Goal: Information Seeking & Learning: Learn about a topic

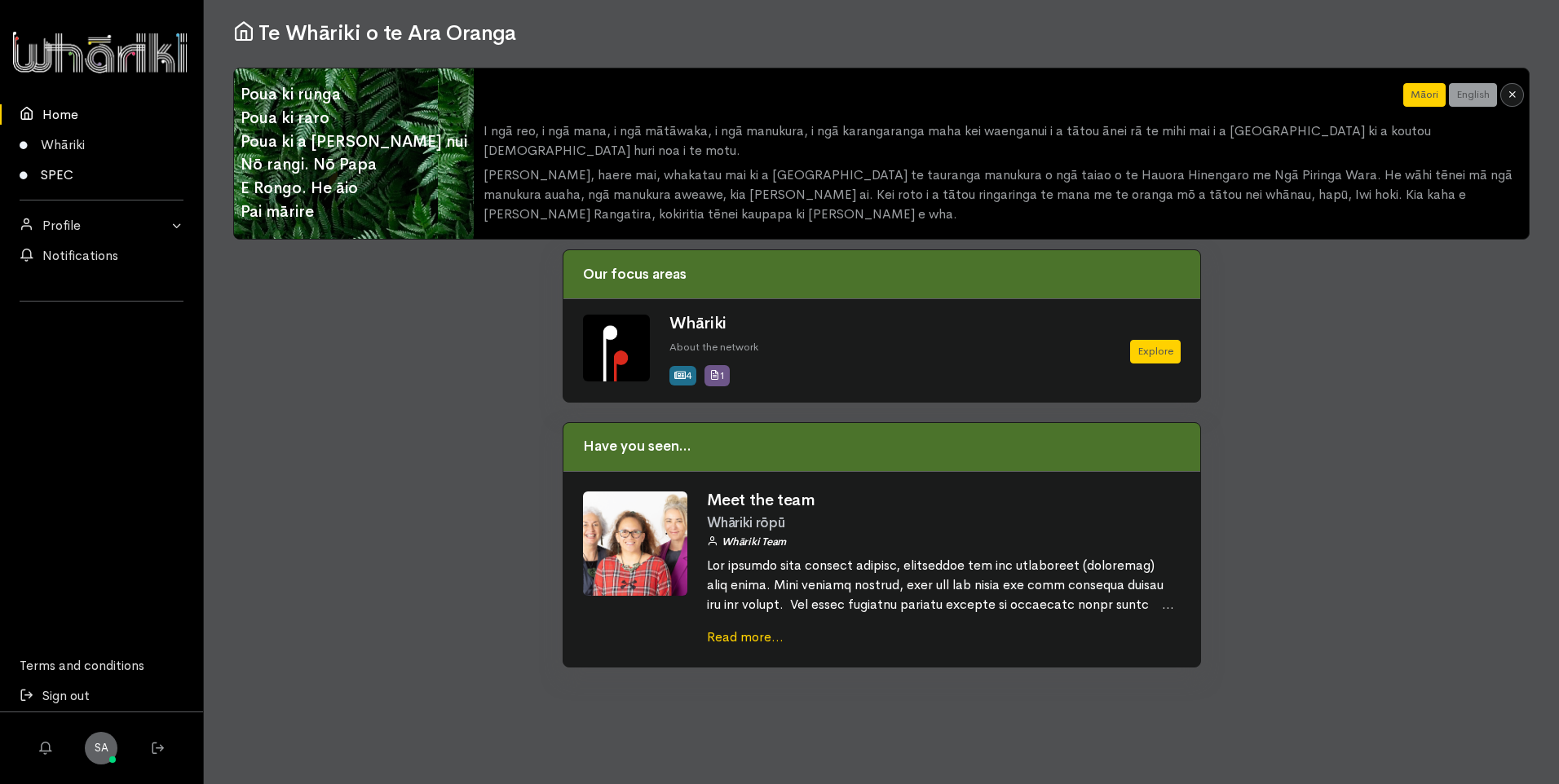
click at [77, 177] on link "SPEC" at bounding box center [102, 174] width 203 height 30
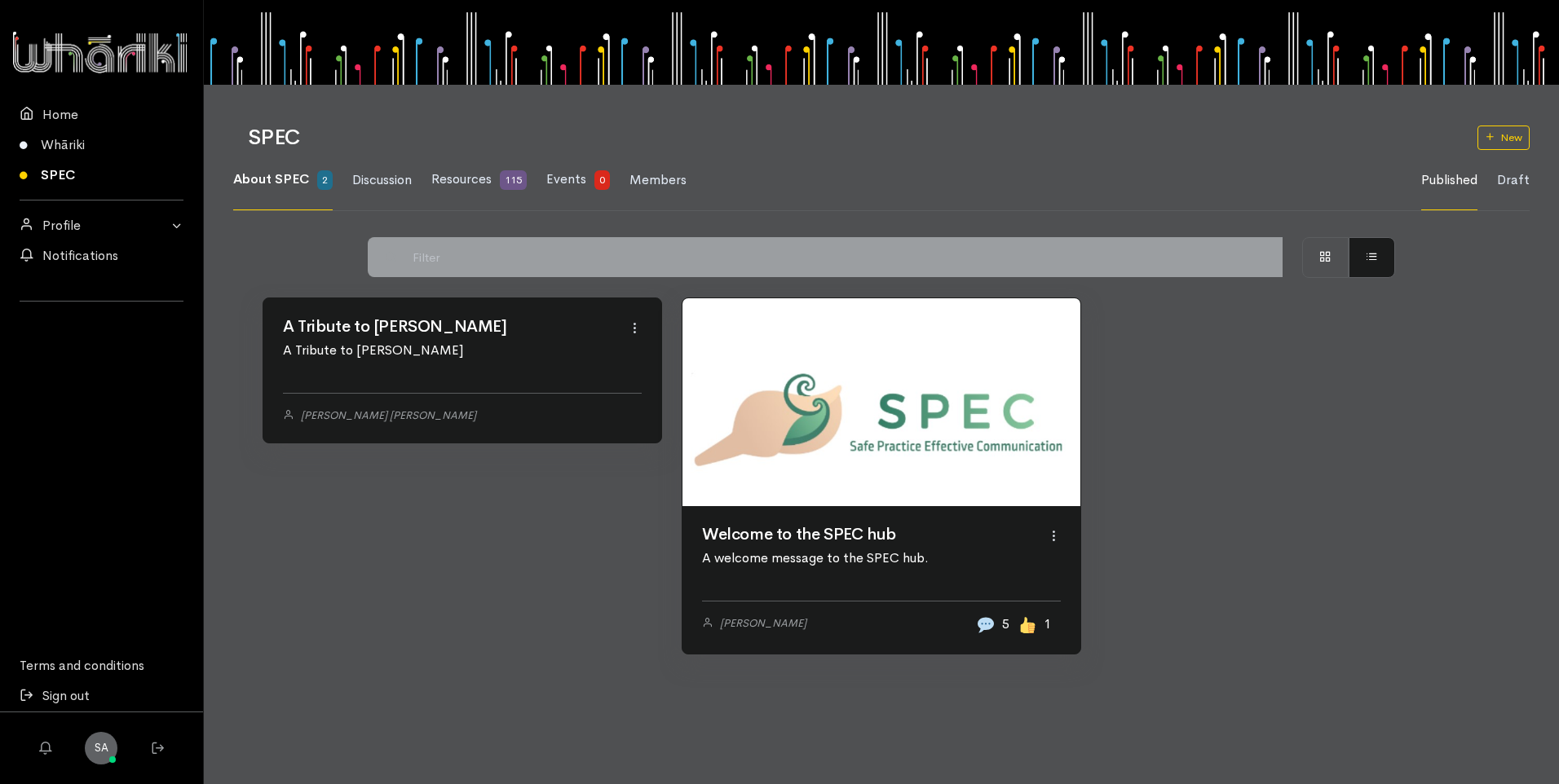
click at [821, 506] on link at bounding box center [882, 402] width 398 height 208
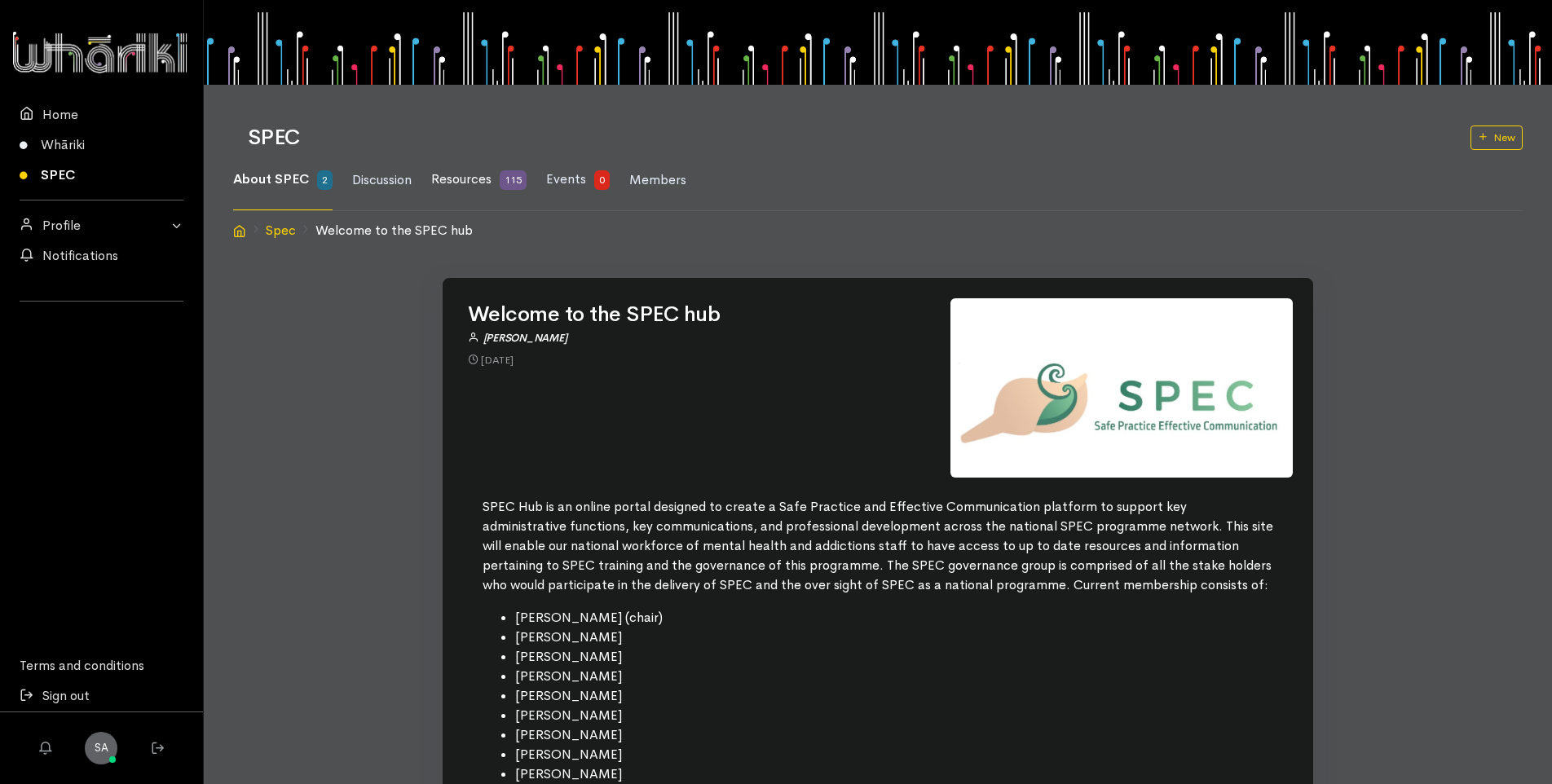
click at [487, 167] on link "Resources 115" at bounding box center [478, 180] width 95 height 60
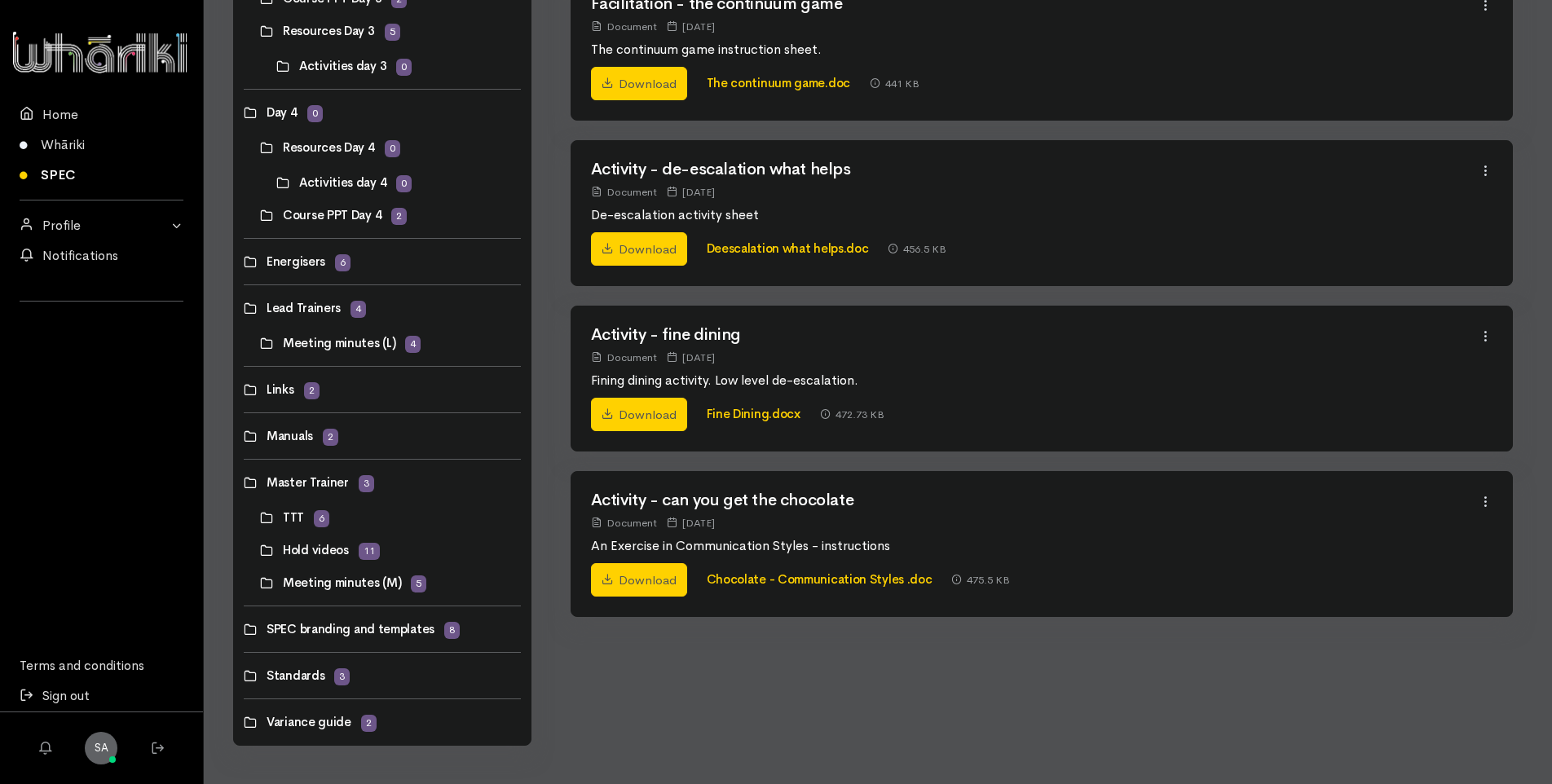
scroll to position [760, 0]
click at [243, 388] on link at bounding box center [243, 388] width 0 height 0
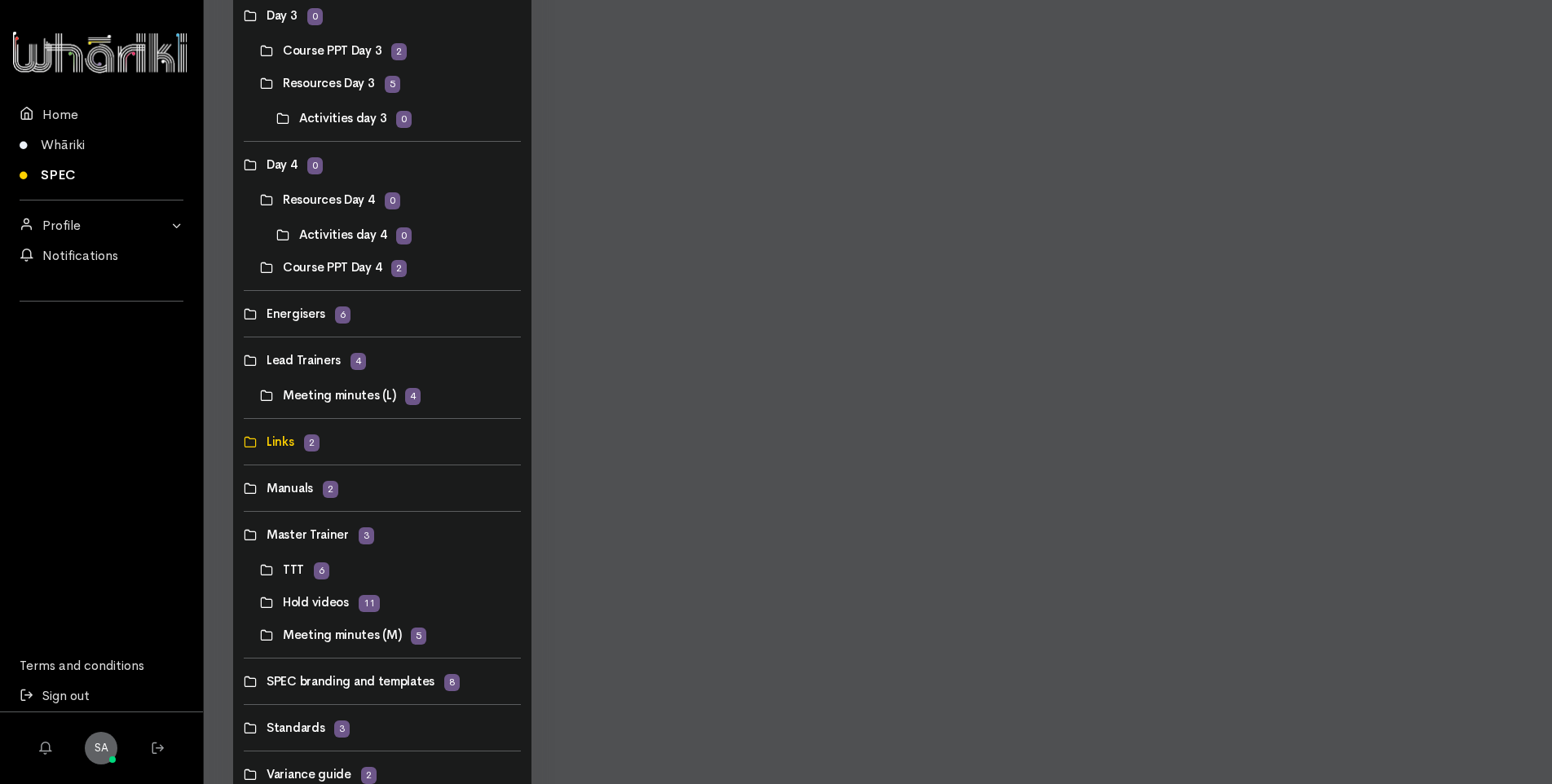
scroll to position [760, 0]
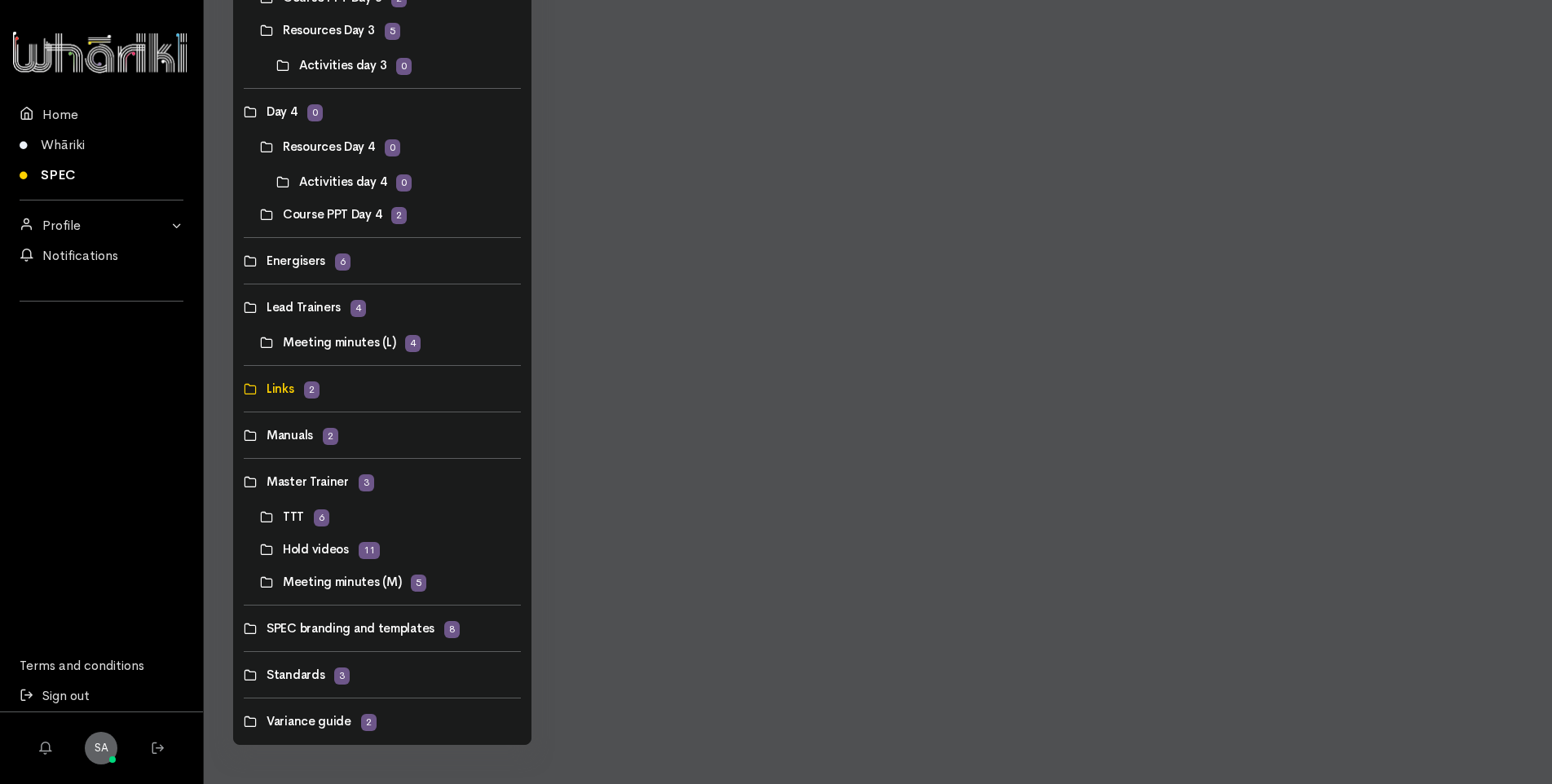
click at [243, 628] on link at bounding box center [243, 628] width 0 height 0
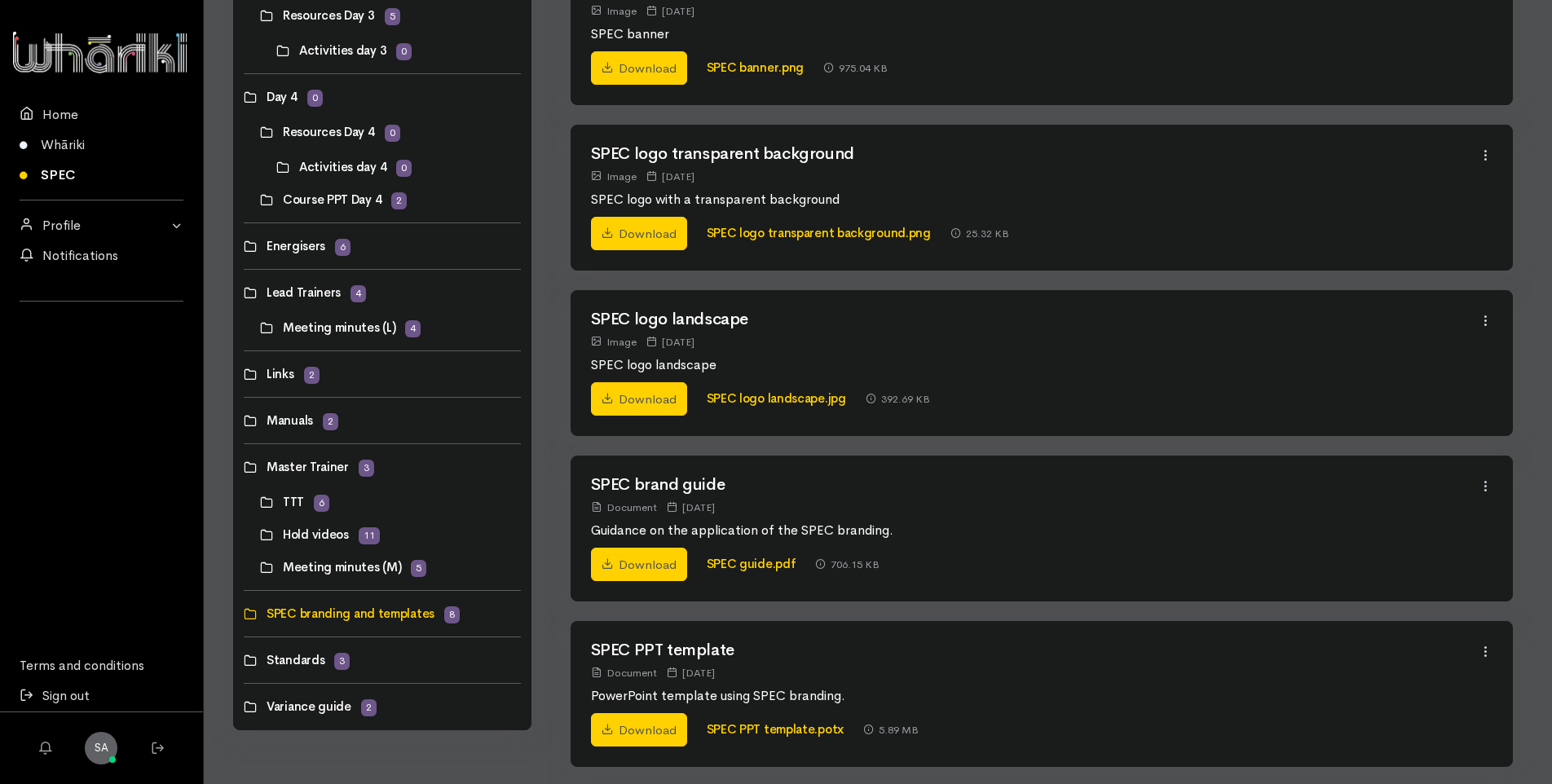
scroll to position [796, 0]
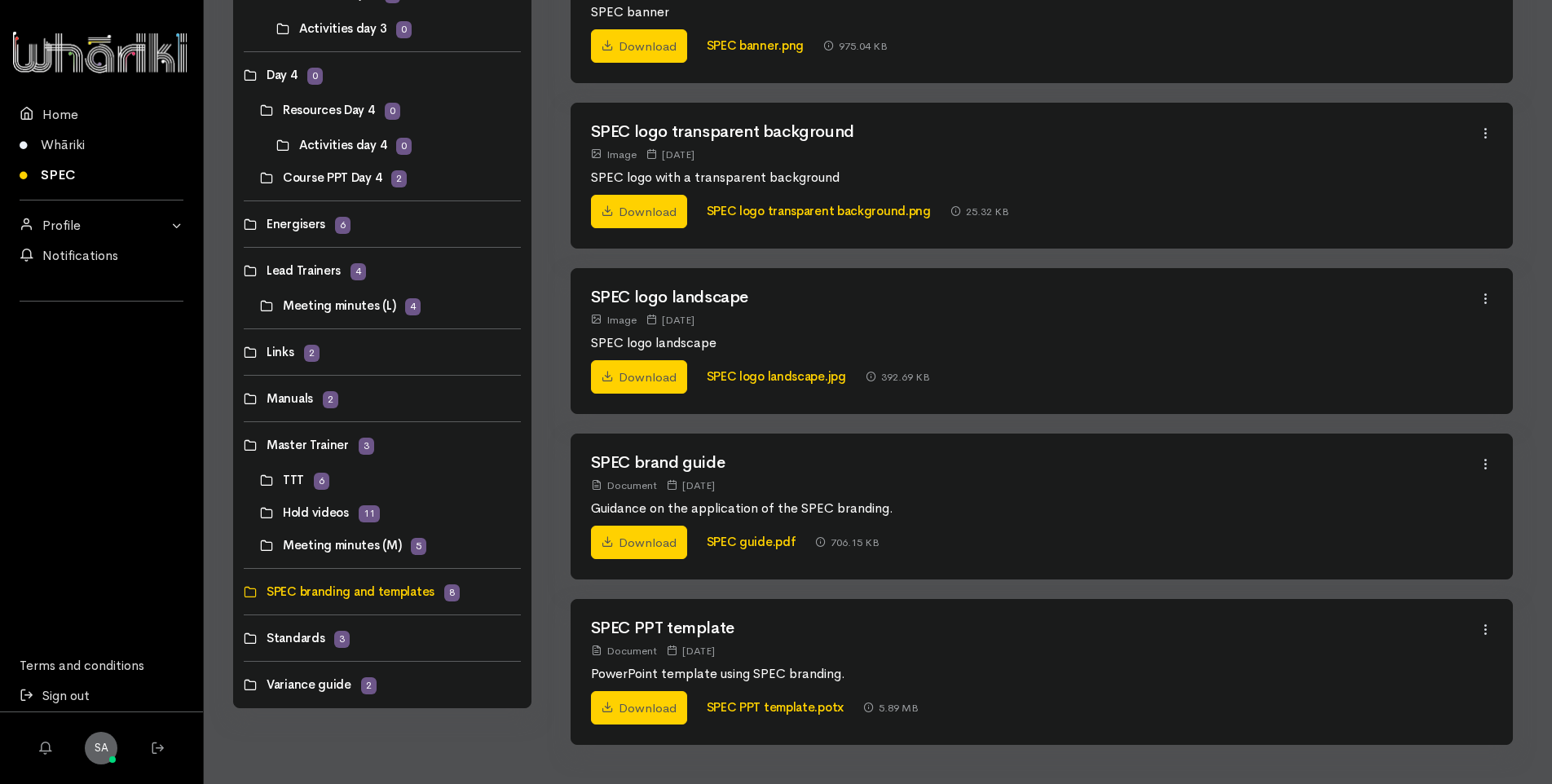
click at [243, 684] on link at bounding box center [243, 684] width 0 height 0
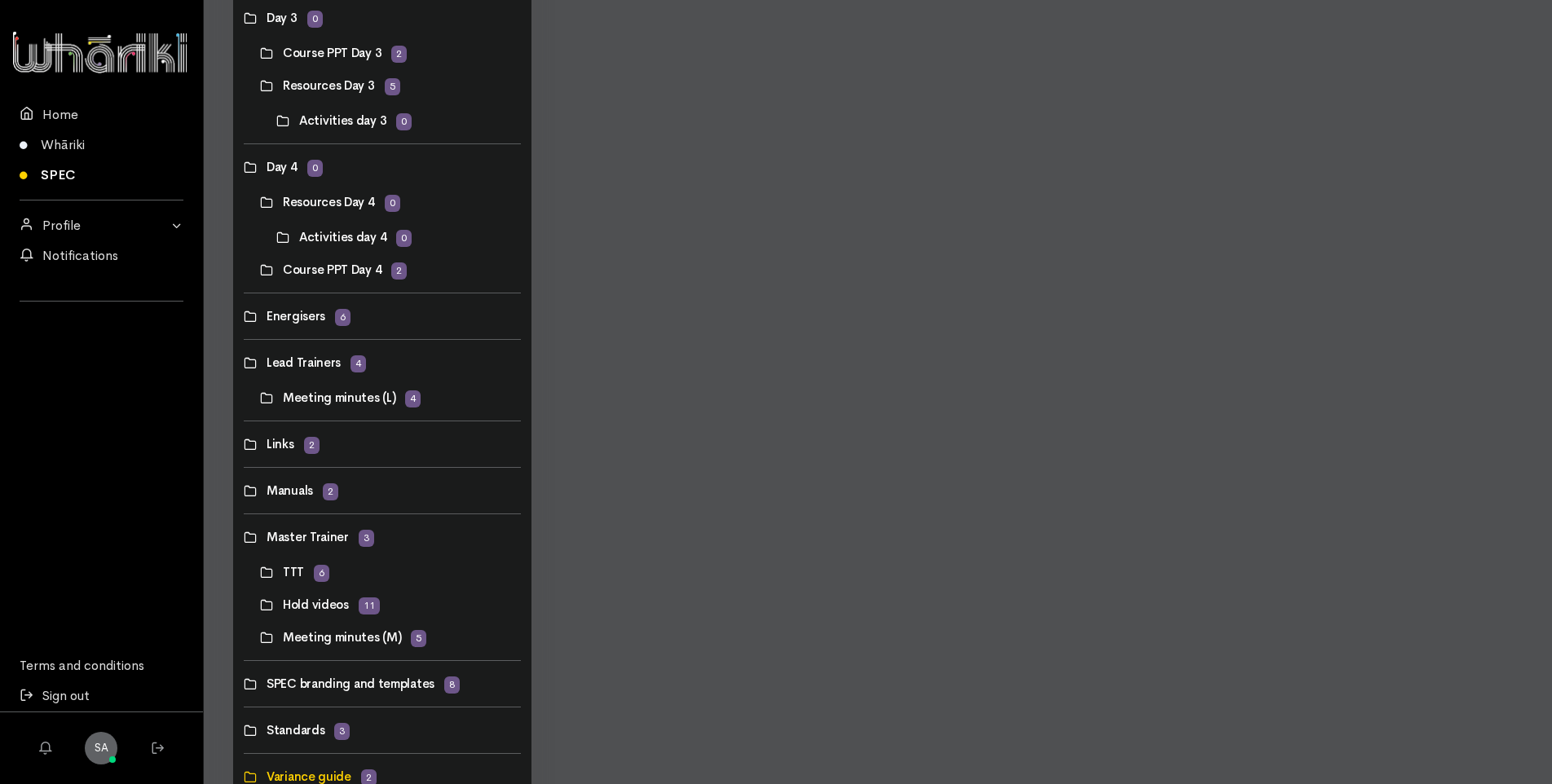
scroll to position [760, 0]
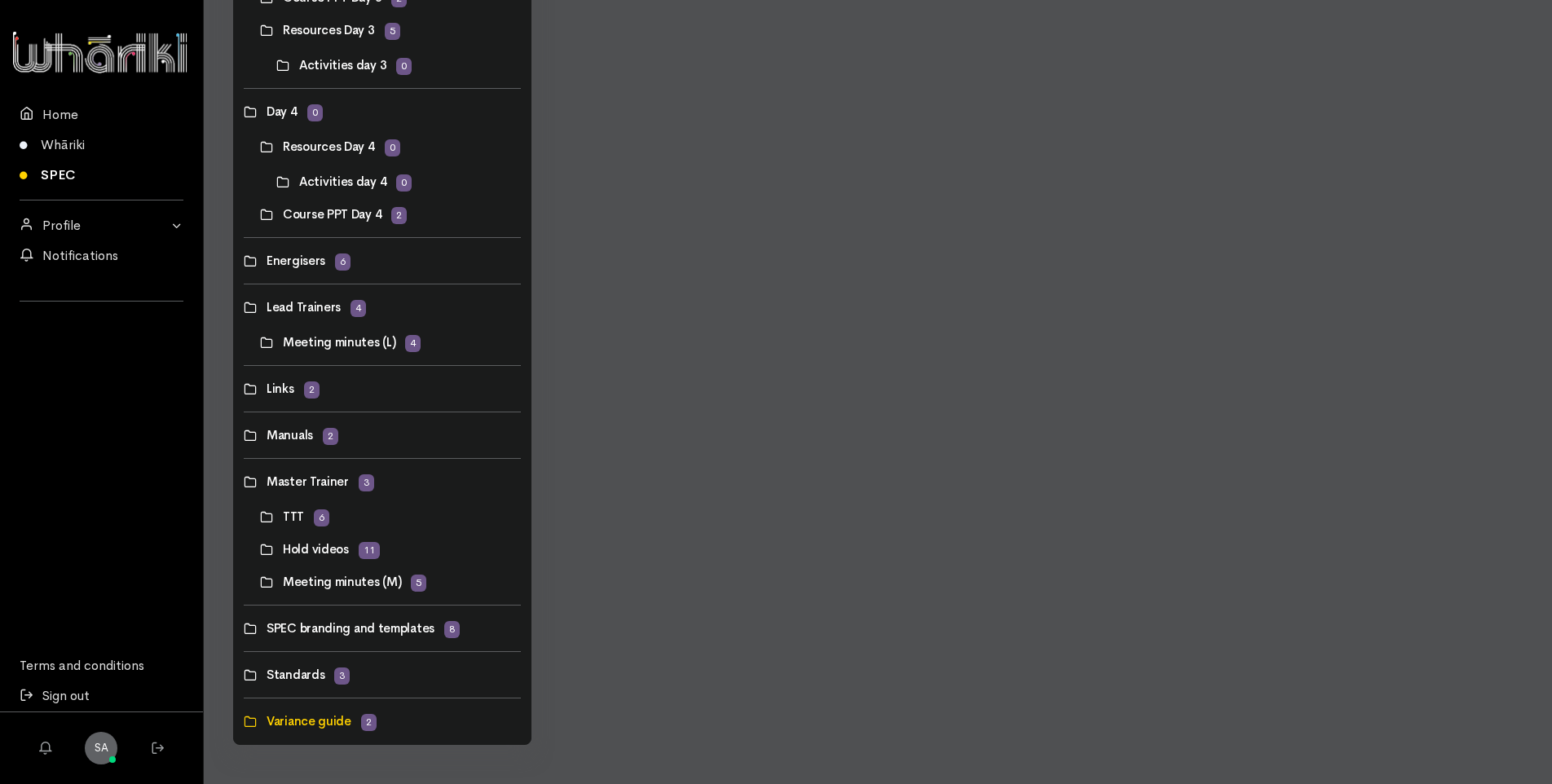
click at [243, 674] on link at bounding box center [243, 674] width 0 height 0
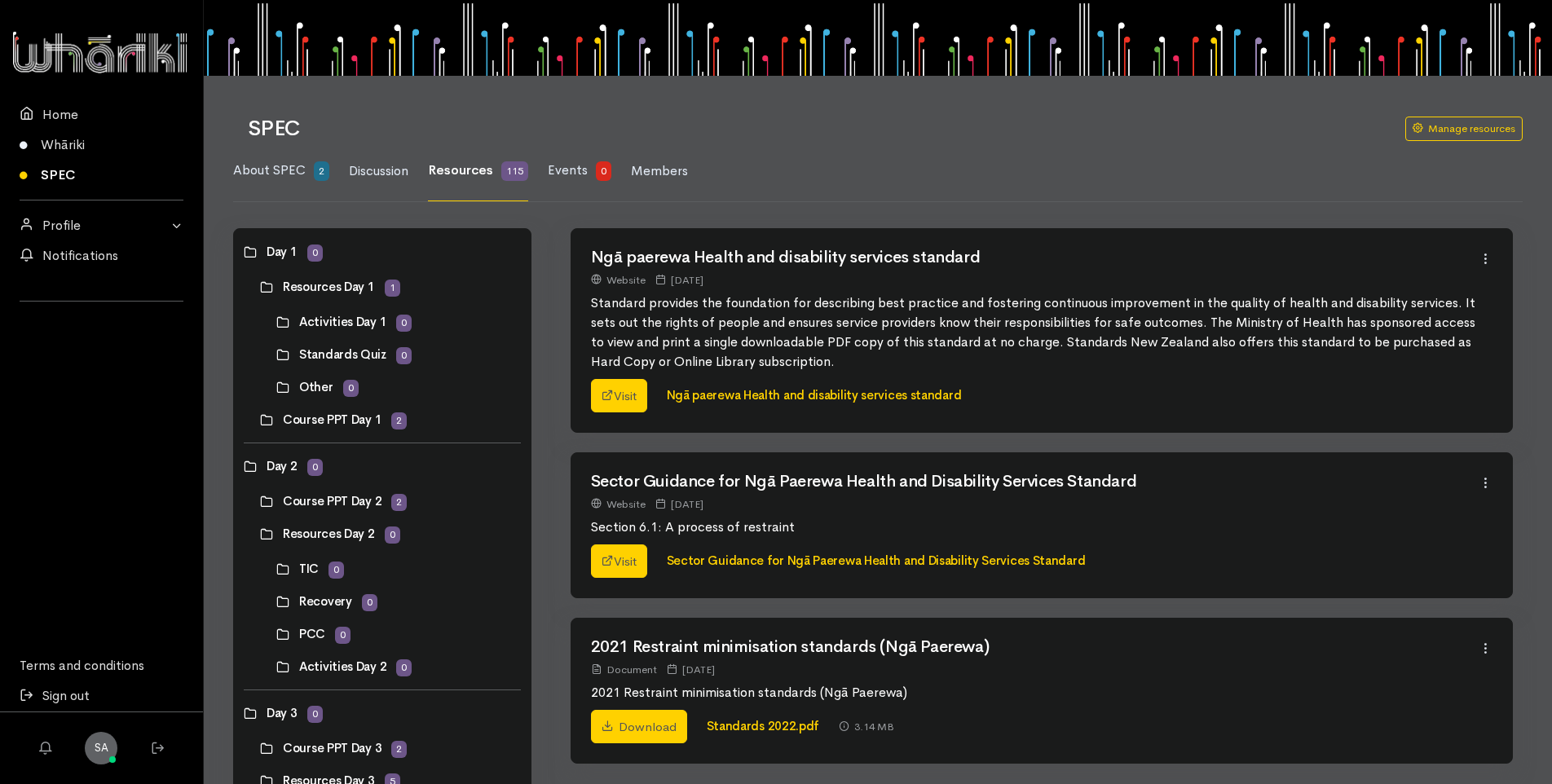
scroll to position [0, 0]
